Goal: Connect with others: Connect with others

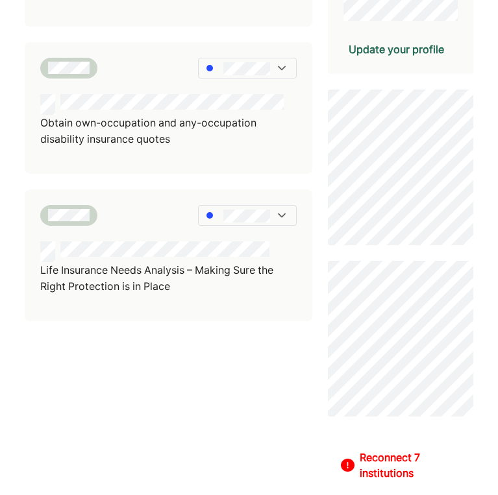
scroll to position [381, 0]
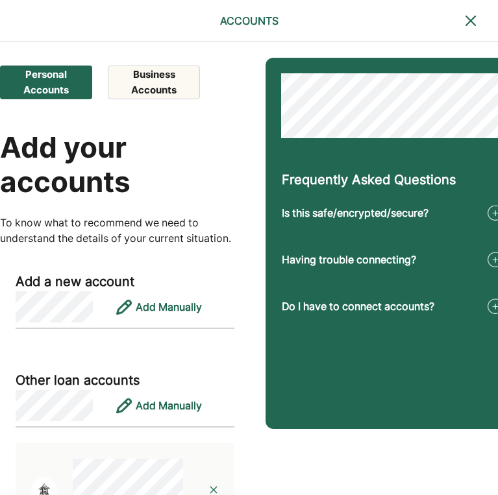
click at [153, 93] on button "Business Accounts" at bounding box center [154, 83] width 92 height 34
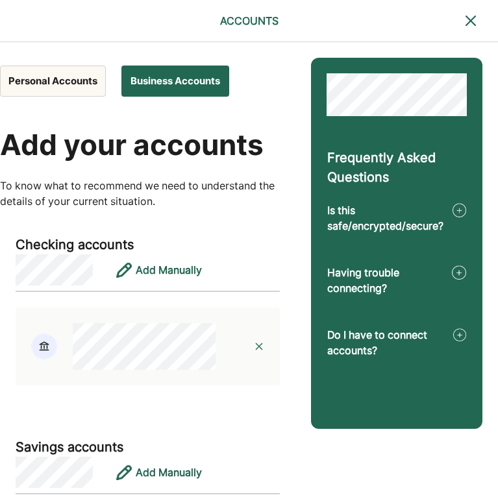
click at [80, 81] on button "Personal Accounts" at bounding box center [53, 81] width 106 height 31
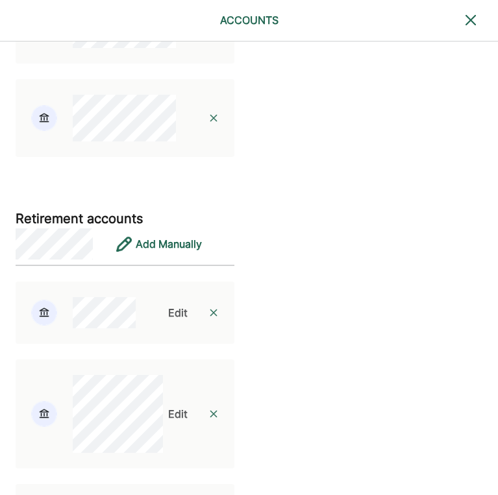
scroll to position [2674, 0]
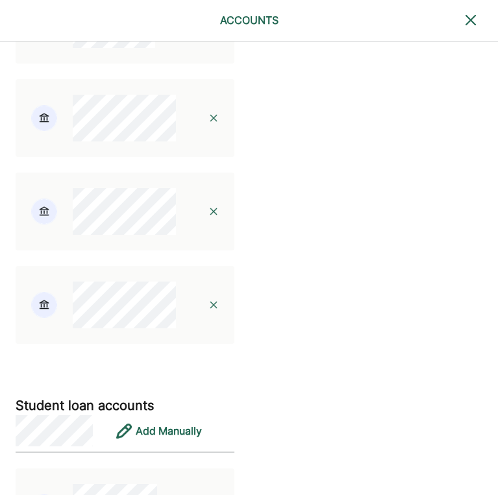
click at [193, 114] on div at bounding box center [214, 118] width 42 height 42
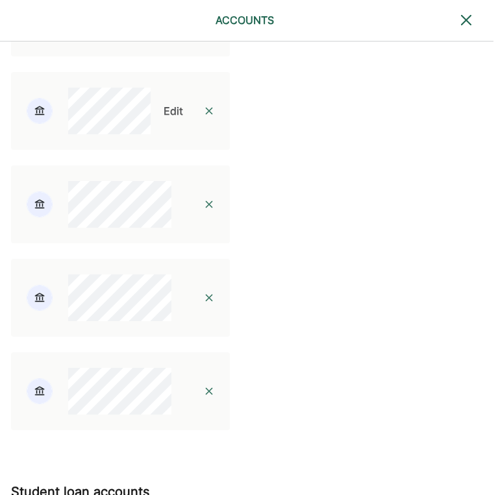
click at [204, 201] on img at bounding box center [209, 204] width 10 height 10
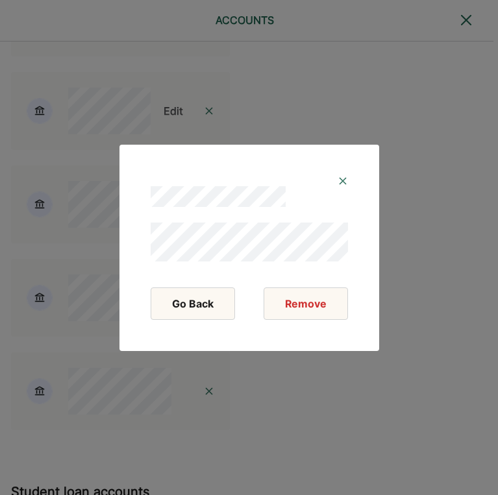
click at [324, 308] on button "Remove" at bounding box center [305, 303] width 84 height 32
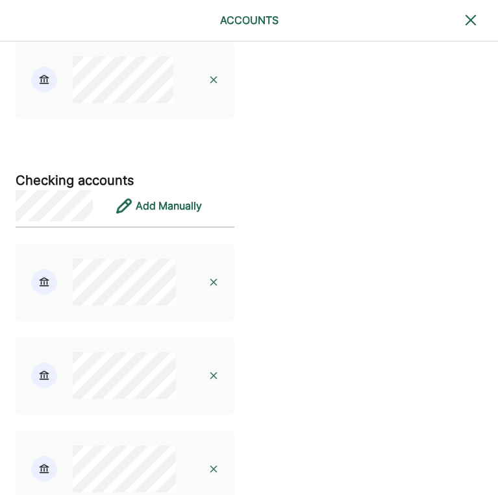
click at [208, 372] on img at bounding box center [213, 376] width 10 height 10
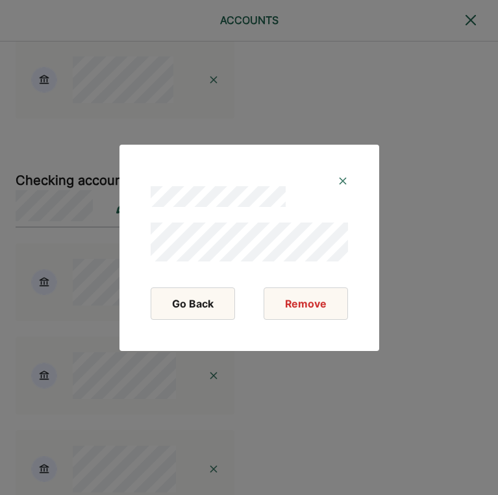
click at [324, 310] on button "Remove" at bounding box center [305, 303] width 84 height 32
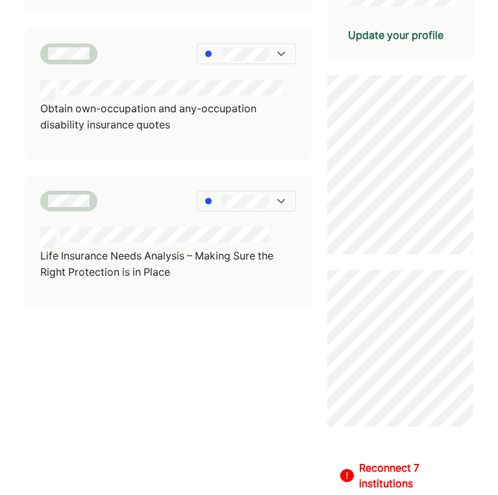
scroll to position [444, 0]
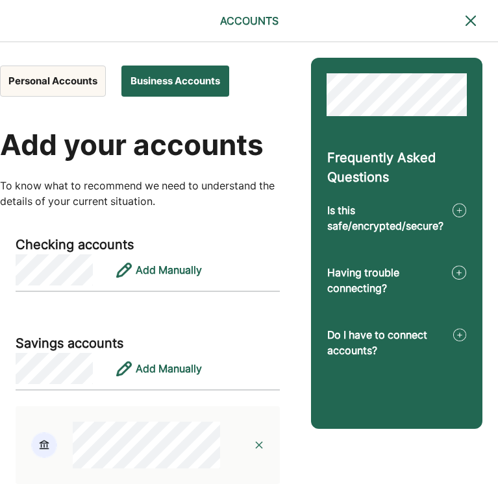
click at [56, 84] on button "Personal Accounts" at bounding box center [53, 81] width 106 height 31
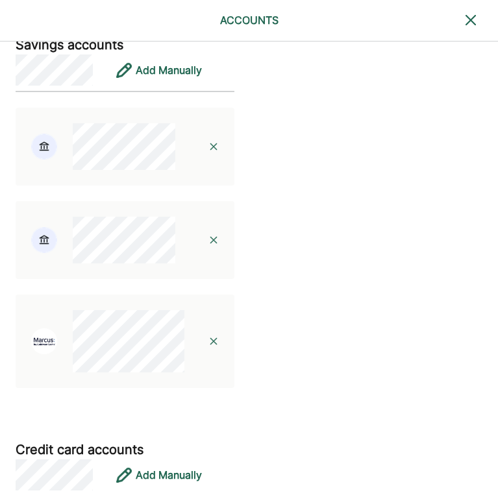
scroll to position [794, 0]
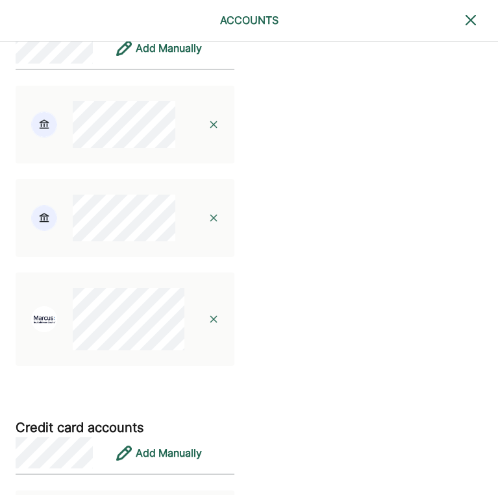
click at [208, 217] on img at bounding box center [213, 218] width 10 height 10
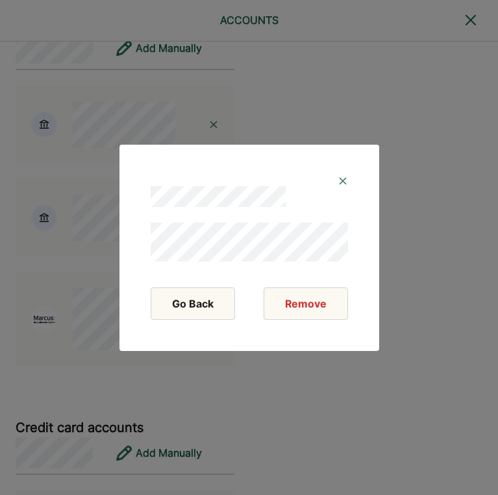
click at [304, 300] on button "Remove" at bounding box center [305, 303] width 84 height 32
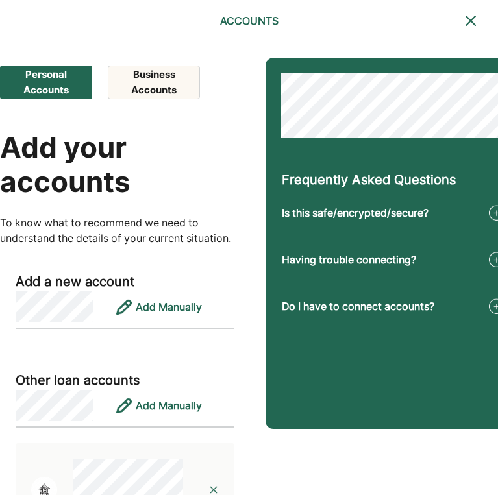
scroll to position [0, 0]
click at [45, 88] on button "Personal Accounts" at bounding box center [46, 83] width 92 height 34
click at [29, 78] on button "Personal Accounts" at bounding box center [46, 83] width 92 height 34
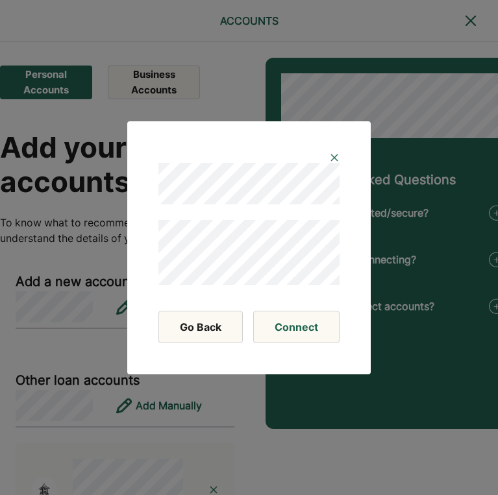
click at [302, 334] on button "Connect" at bounding box center [296, 327] width 86 height 32
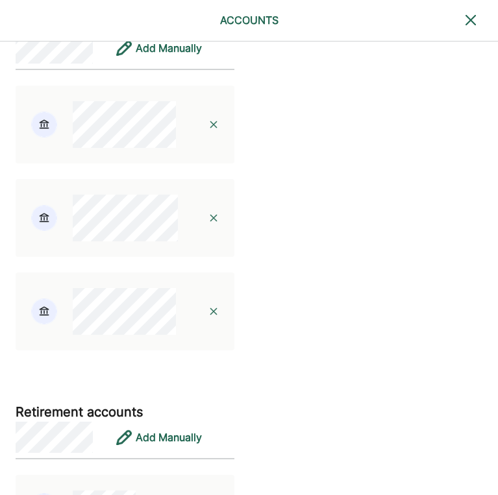
scroll to position [1868, 0]
click at [208, 213] on img at bounding box center [213, 218] width 10 height 10
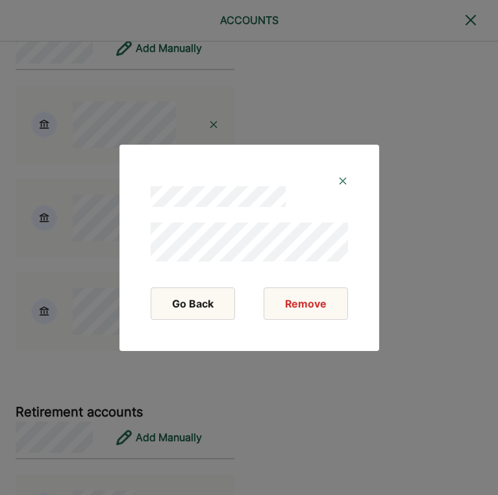
click at [341, 177] on img at bounding box center [342, 181] width 10 height 10
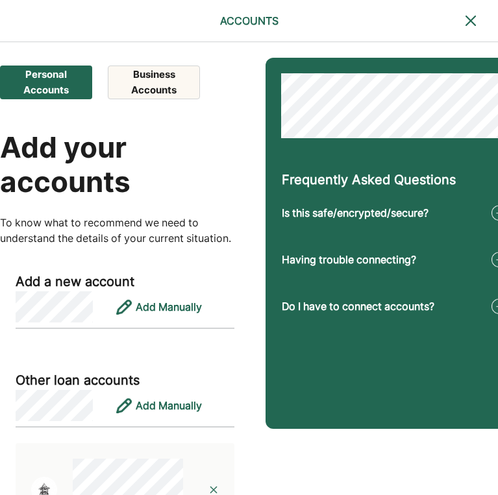
scroll to position [0, 0]
click at [147, 75] on button "Business Accounts" at bounding box center [154, 83] width 92 height 34
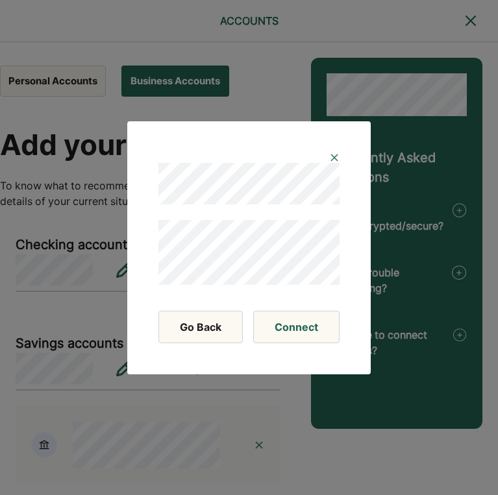
click at [295, 329] on button "Connect" at bounding box center [296, 327] width 86 height 32
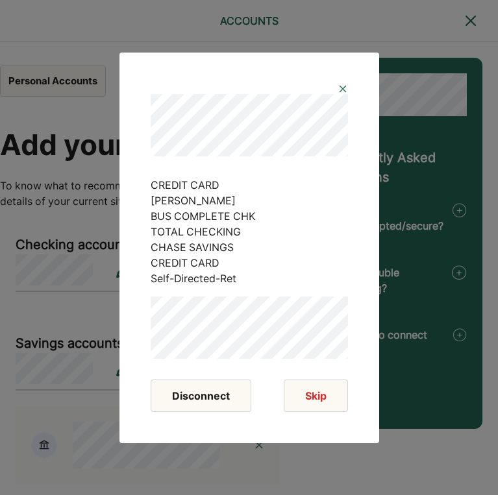
click at [220, 400] on button "Disconnect" at bounding box center [201, 396] width 101 height 32
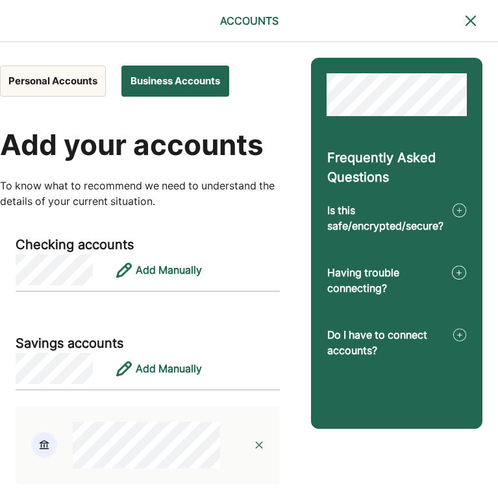
click at [67, 87] on button "Personal Accounts" at bounding box center [53, 81] width 106 height 31
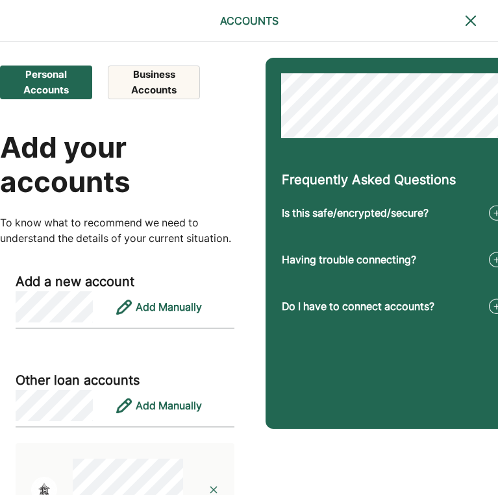
click at [158, 87] on button "Business Accounts" at bounding box center [154, 83] width 92 height 34
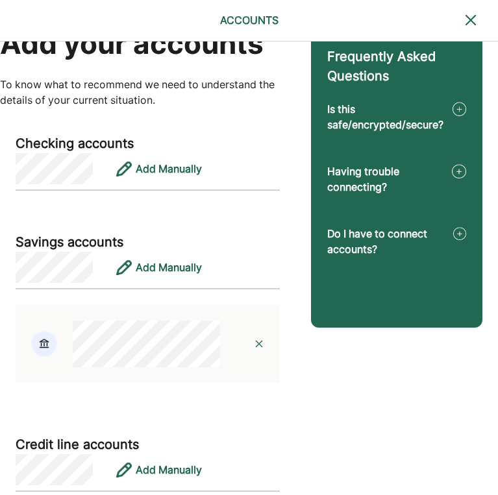
scroll to position [126, 0]
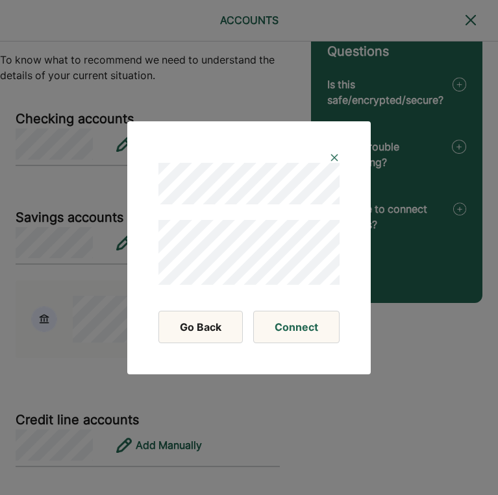
click at [293, 334] on button "Connect" at bounding box center [296, 327] width 86 height 32
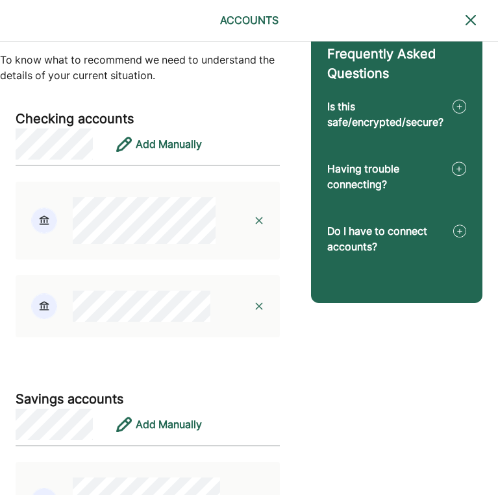
click at [254, 310] on img at bounding box center [259, 306] width 10 height 10
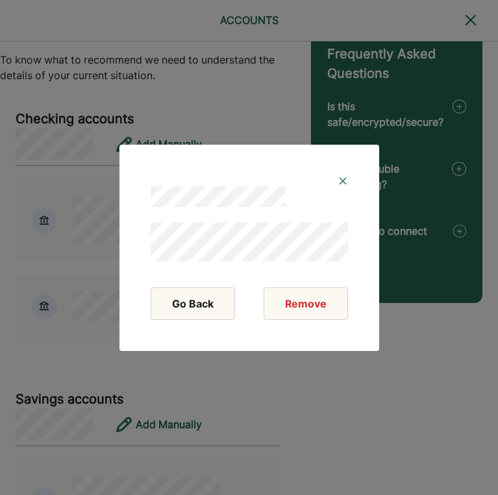
click at [306, 297] on button "Remove" at bounding box center [305, 303] width 84 height 32
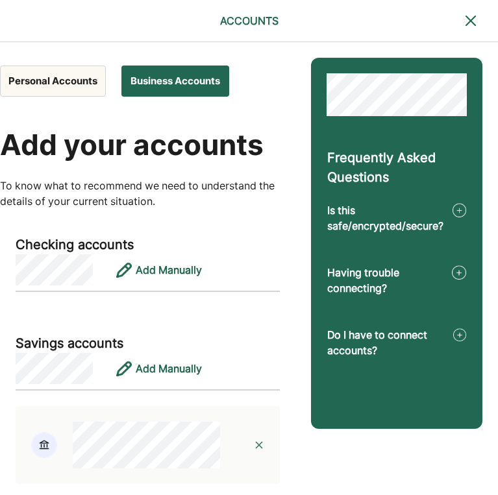
scroll to position [0, 0]
click at [77, 83] on button "Personal Accounts" at bounding box center [53, 81] width 106 height 31
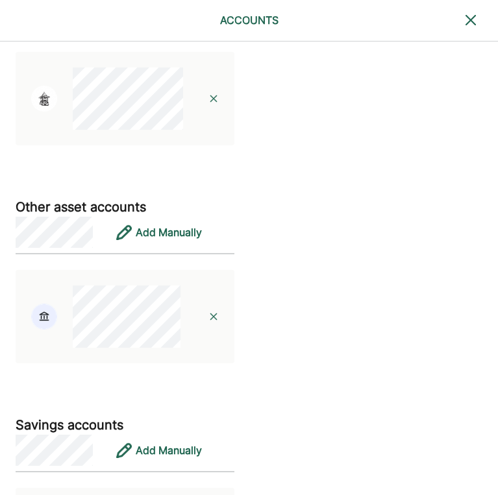
scroll to position [354, 0]
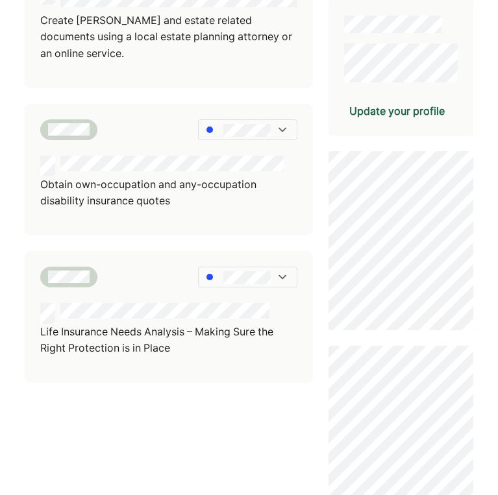
scroll to position [340, 0]
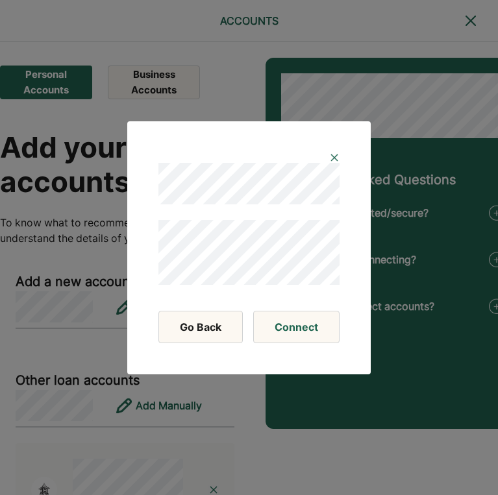
click at [302, 336] on button "Connect" at bounding box center [296, 327] width 86 height 32
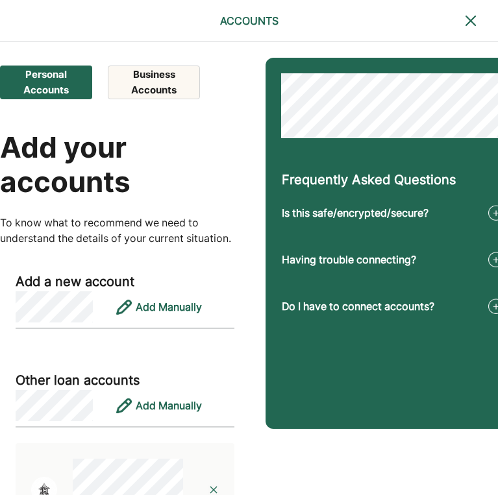
click at [167, 84] on button "Business Accounts" at bounding box center [154, 83] width 92 height 34
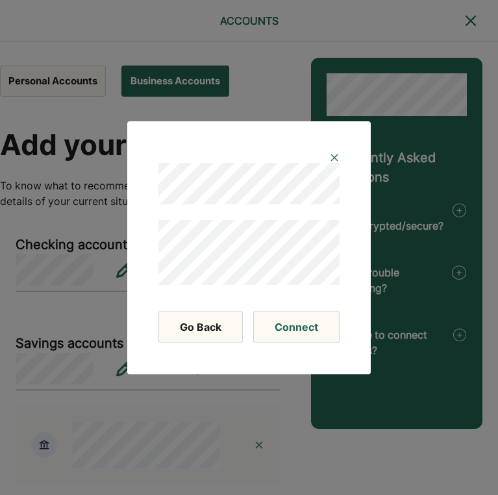
click at [299, 332] on button "Connect" at bounding box center [296, 327] width 86 height 32
click at [294, 327] on button "Connect" at bounding box center [296, 327] width 86 height 32
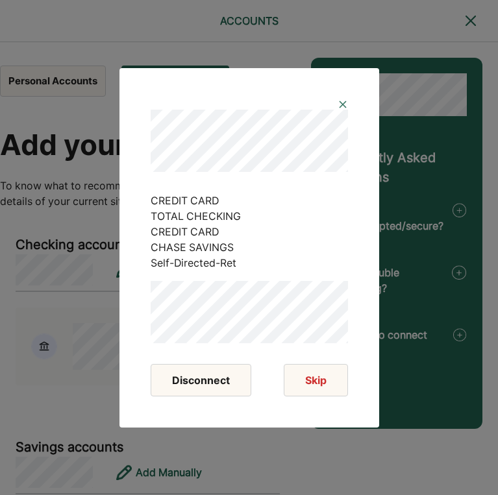
click at [323, 382] on button "Skip" at bounding box center [316, 380] width 64 height 32
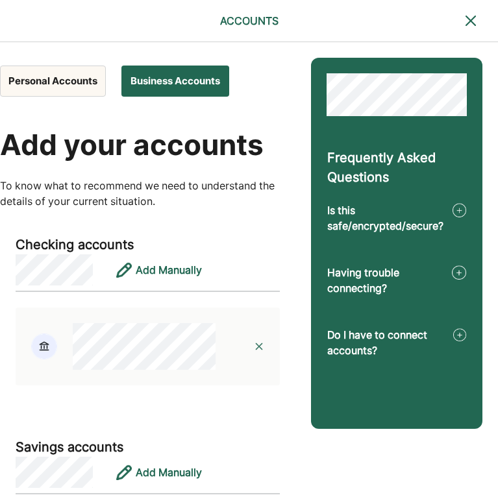
scroll to position [-1, 0]
click at [71, 76] on button "Personal Accounts" at bounding box center [53, 81] width 106 height 31
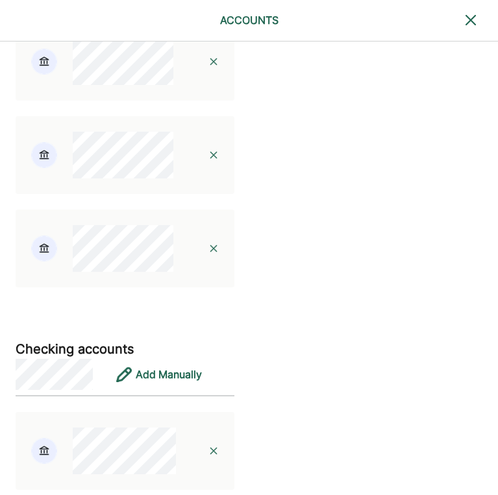
scroll to position [1449, 0]
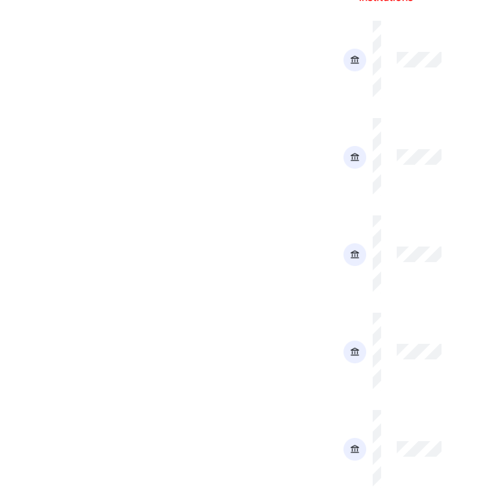
scroll to position [909, 0]
